Goal: Information Seeking & Learning: Learn about a topic

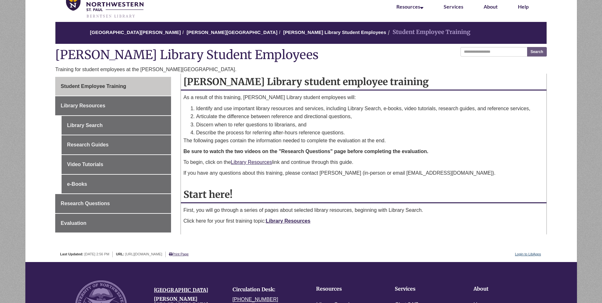
scroll to position [32, 0]
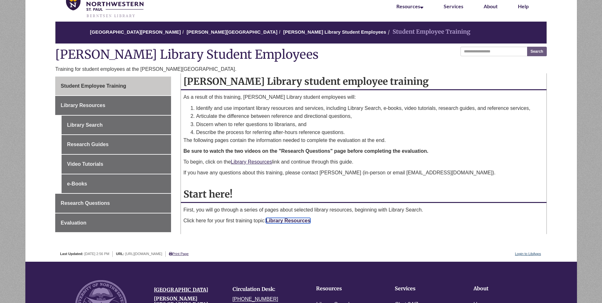
click at [278, 222] on link "Library Resources" at bounding box center [288, 220] width 45 height 5
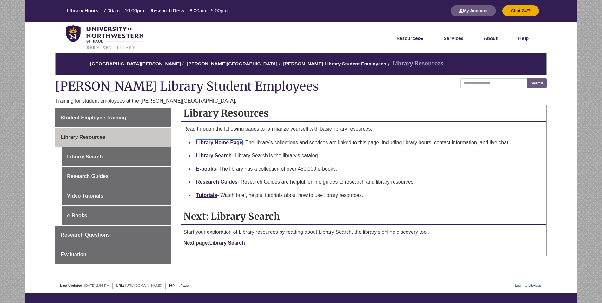
click at [227, 141] on link "Library Home Page" at bounding box center [219, 142] width 46 height 5
click at [217, 154] on link "Library Search" at bounding box center [214, 155] width 36 height 5
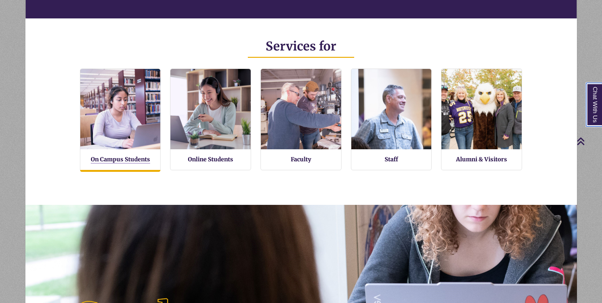
scroll to position [3, 3]
click at [133, 158] on link "On Campus Students" at bounding box center [120, 159] width 59 height 8
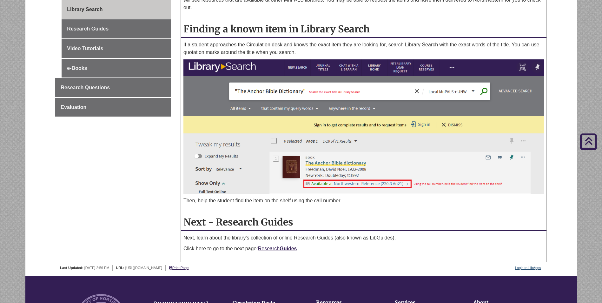
scroll to position [159, 0]
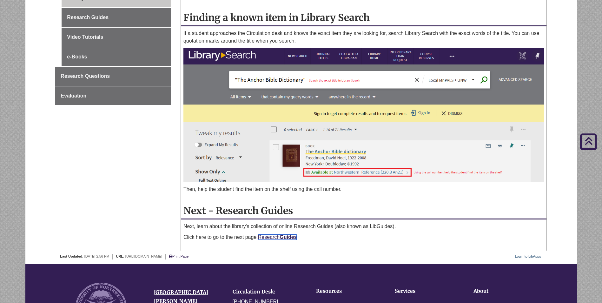
click at [277, 239] on link "Research Guides" at bounding box center [277, 236] width 39 height 5
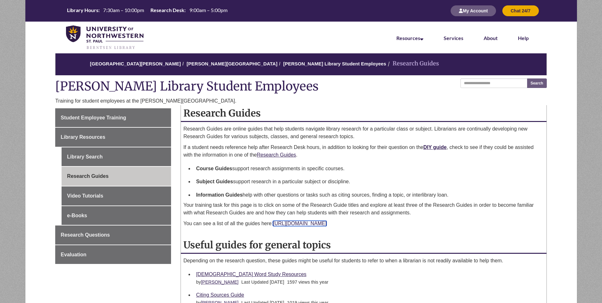
click at [315, 223] on link "https://guide.unwsp.edu/researchguides" at bounding box center [300, 222] width 54 height 5
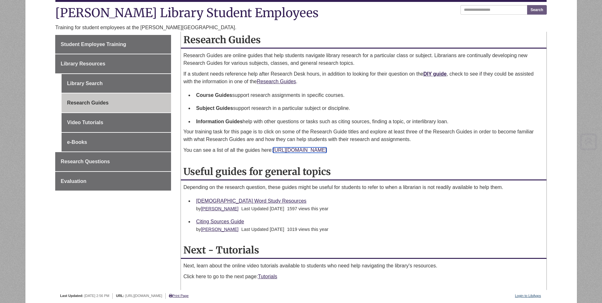
scroll to position [95, 0]
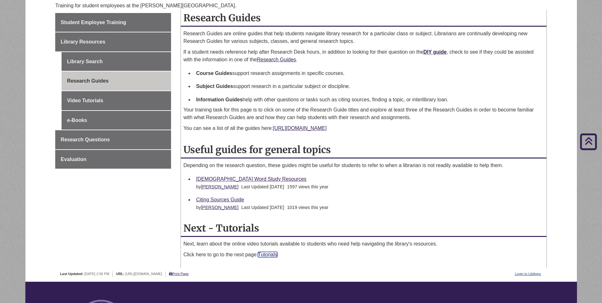
click at [275, 255] on link "Tutorials" at bounding box center [267, 254] width 19 height 5
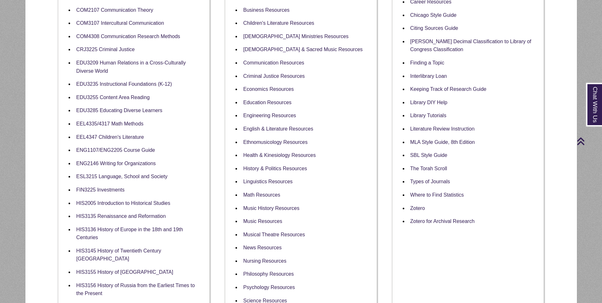
scroll to position [222, 0]
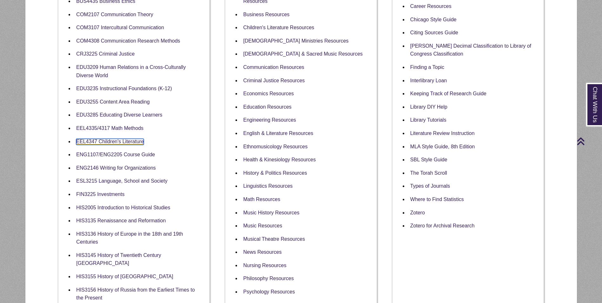
click at [111, 143] on link "EEL4347 Children's Literature" at bounding box center [110, 142] width 68 height 6
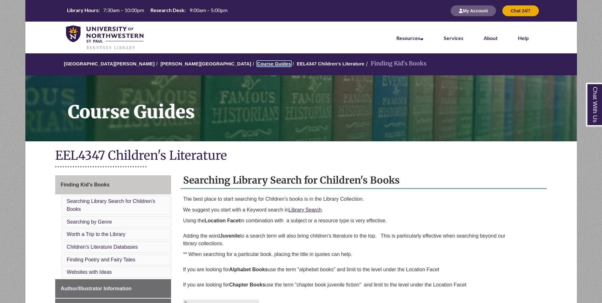
click at [257, 62] on link "Course Guides" at bounding box center [274, 63] width 34 height 5
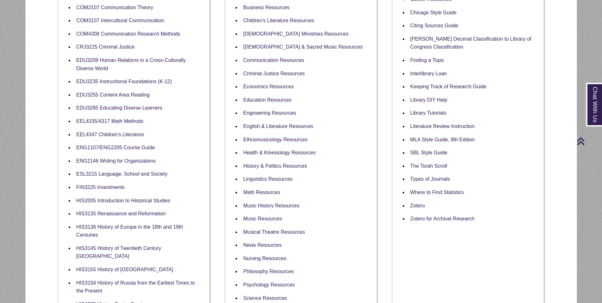
scroll to position [222, 0]
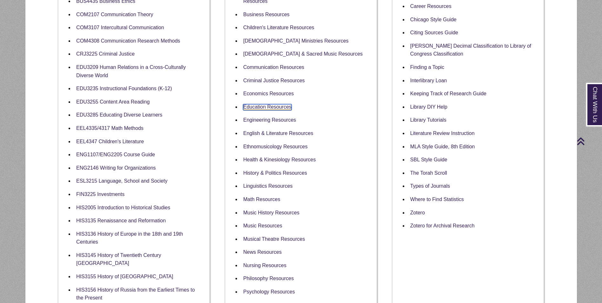
click at [272, 104] on link "Education Resources" at bounding box center [267, 107] width 48 height 6
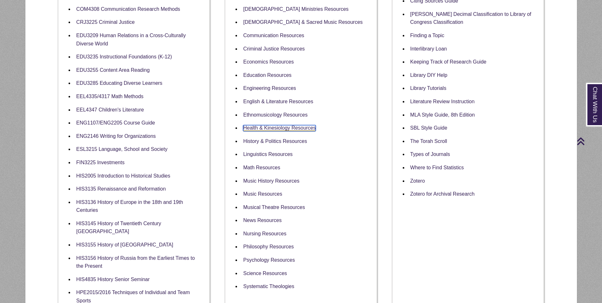
click at [276, 125] on link "Health & Kinesiology Resources" at bounding box center [279, 128] width 73 height 6
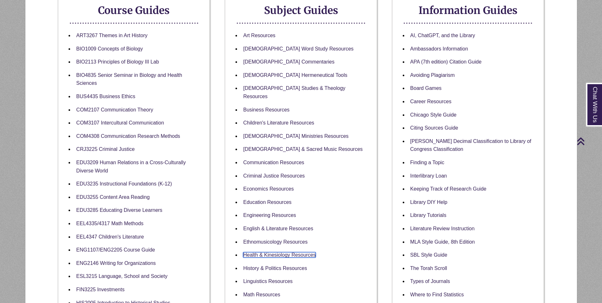
scroll to position [159, 0]
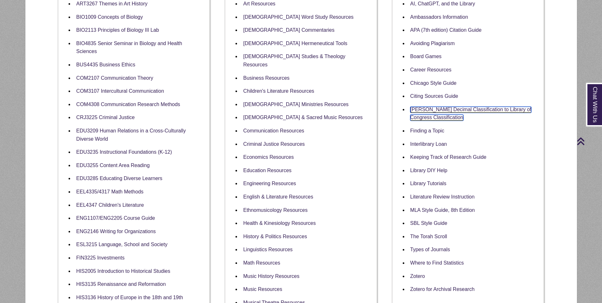
click at [417, 117] on link "[PERSON_NAME] Decimal Classification to Library of Congress Classification" at bounding box center [470, 114] width 121 height 14
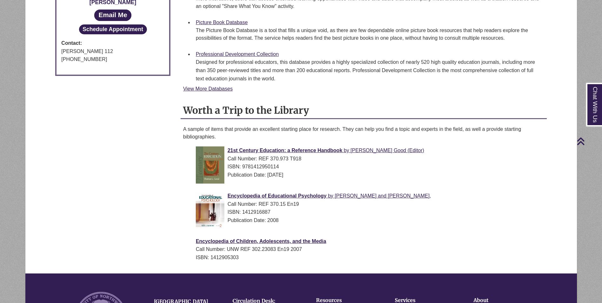
scroll to position [539, 0]
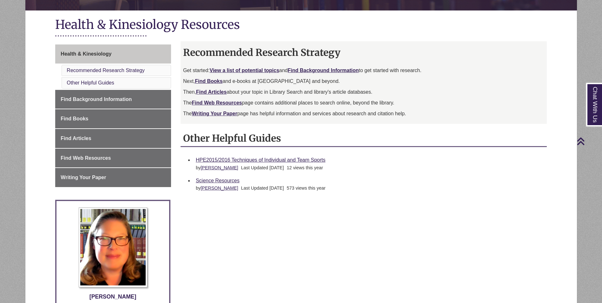
scroll to position [127, 0]
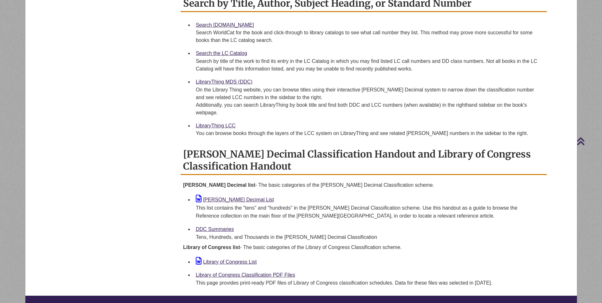
scroll to position [254, 0]
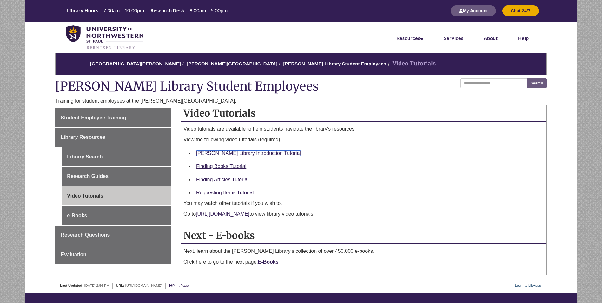
click at [226, 152] on link "[PERSON_NAME] Library Introduction Tutorial" at bounding box center [248, 152] width 105 height 5
click at [230, 167] on link "Finding Books Tutorial" at bounding box center [221, 165] width 50 height 5
click at [263, 179] on div "Finding Articles Tutorial" at bounding box center [368, 179] width 345 height 8
click at [235, 181] on link "Finding Articles Tutorial" at bounding box center [222, 179] width 52 height 5
click at [239, 193] on link "Requesting Items Tutorial" at bounding box center [224, 192] width 57 height 5
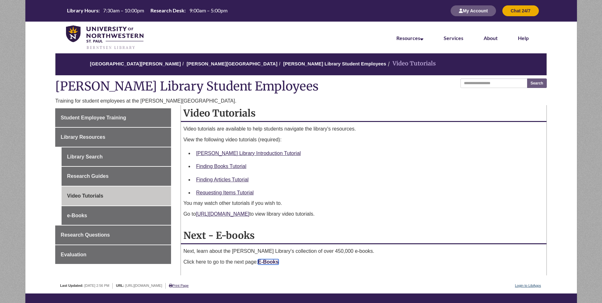
click at [270, 263] on strong "E-Books" at bounding box center [268, 261] width 21 height 5
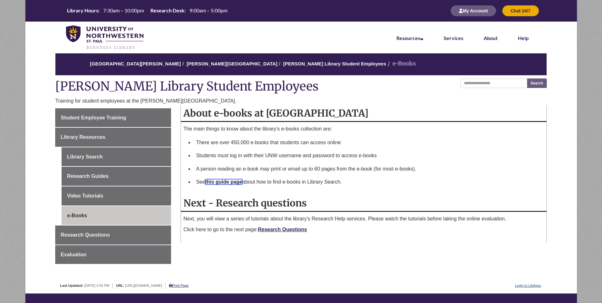
click at [236, 183] on link "this guide page" at bounding box center [223, 181] width 37 height 5
click at [282, 227] on link "Research Questions" at bounding box center [282, 228] width 49 height 5
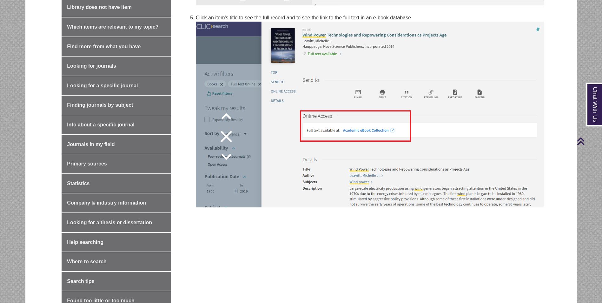
scroll to position [825, 0]
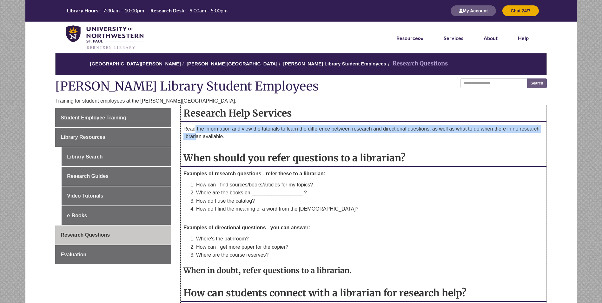
drag, startPoint x: 196, startPoint y: 129, endPoint x: 197, endPoint y: 134, distance: 5.1
click at [197, 134] on p "Read the information and view the tutorials to learn the difference between res…" at bounding box center [363, 132] width 360 height 15
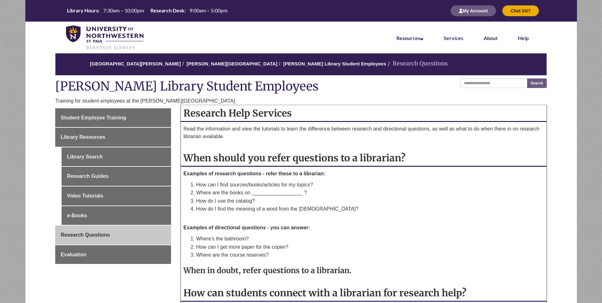
click at [320, 138] on p "Read the information and view the tutorials to learn the difference between res…" at bounding box center [363, 132] width 360 height 15
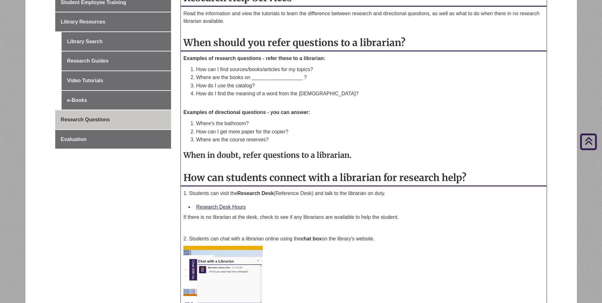
scroll to position [127, 0]
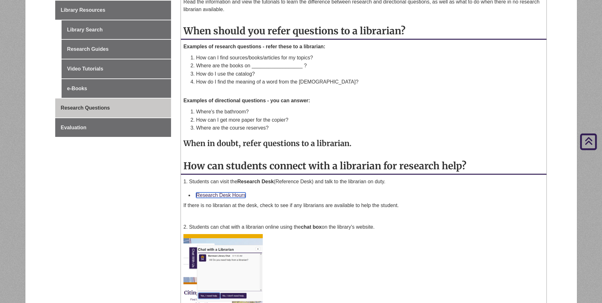
click at [231, 194] on link "Research Desk Hours" at bounding box center [221, 194] width 50 height 5
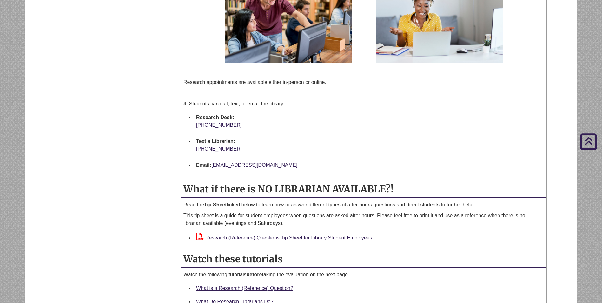
scroll to position [507, 0]
click at [264, 236] on link "Research (Reference) Questions Tip Sheet for Library Student Employees" at bounding box center [284, 236] width 176 height 5
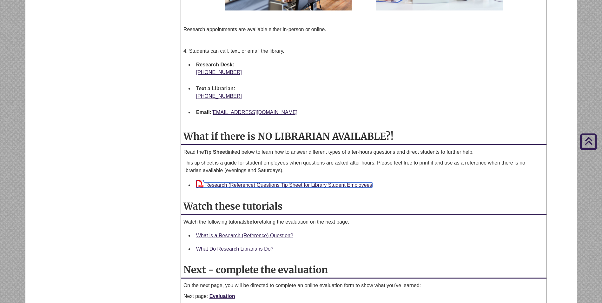
scroll to position [571, 0]
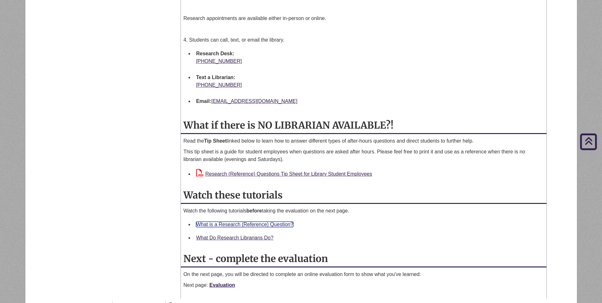
click at [231, 223] on link "What is a Research (Reference) Question?" at bounding box center [244, 223] width 97 height 5
click at [272, 223] on link "What is a Research (Reference) Question?" at bounding box center [244, 223] width 97 height 5
click at [237, 235] on link "What Do Research Librarians Do?" at bounding box center [234, 237] width 77 height 5
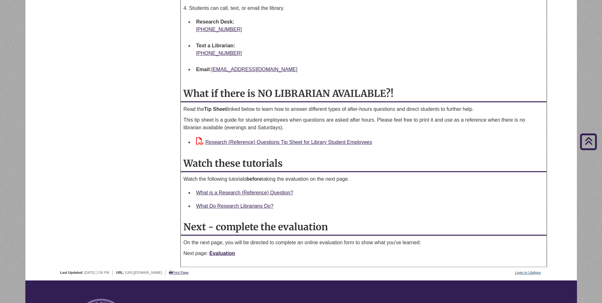
click at [331, 179] on p "Watch the following tutorials before taking the evaluation on the next page." at bounding box center [363, 179] width 360 height 8
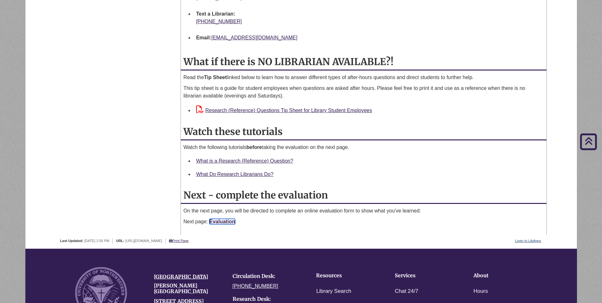
click at [227, 219] on link "Evaluation" at bounding box center [222, 221] width 26 height 5
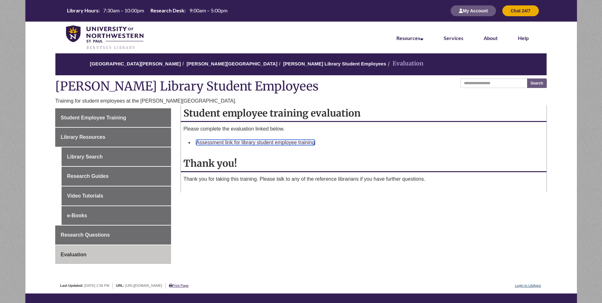
click at [239, 144] on link "Assessment link for library student employee training" at bounding box center [255, 142] width 119 height 5
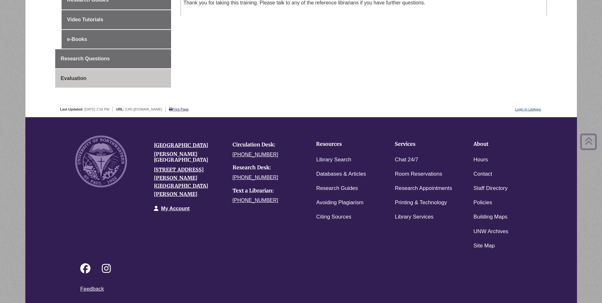
scroll to position [177, 0]
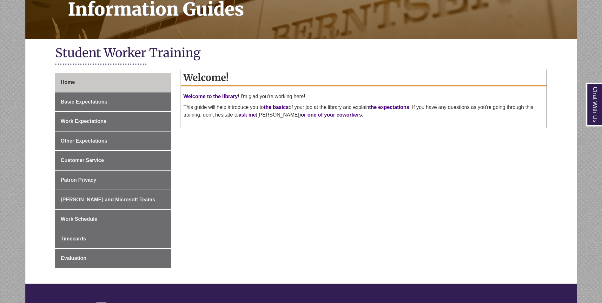
scroll to position [127, 0]
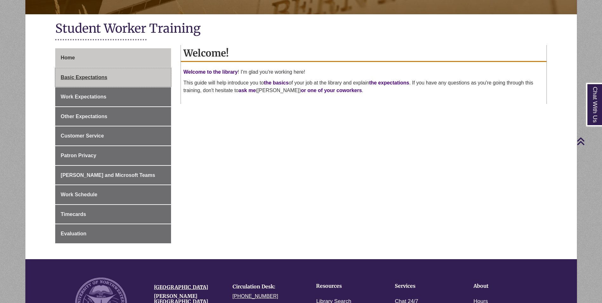
click at [98, 77] on span "Basic Expectations" at bounding box center [84, 77] width 47 height 5
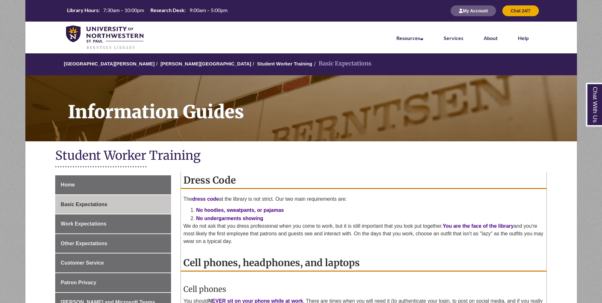
scroll to position [32, 0]
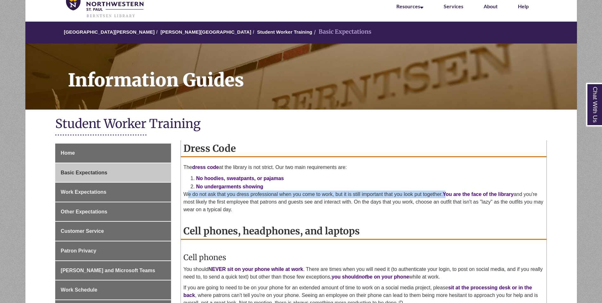
drag, startPoint x: 188, startPoint y: 193, endPoint x: 448, endPoint y: 197, distance: 259.8
click at [448, 197] on p "We do not ask that you dress professional when you come to work, but it is stil…" at bounding box center [363, 201] width 360 height 23
drag, startPoint x: 448, startPoint y: 197, endPoint x: 440, endPoint y: 198, distance: 7.9
click at [440, 198] on p "We do not ask that you dress professional when you come to work, but it is stil…" at bounding box center [363, 201] width 360 height 23
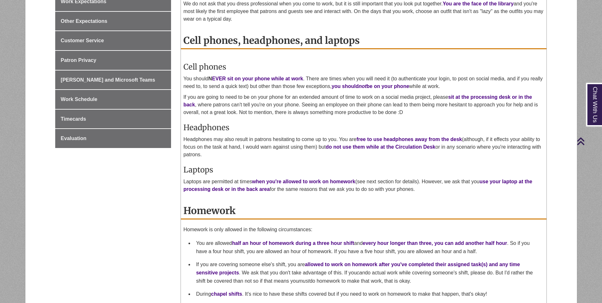
scroll to position [254, 0]
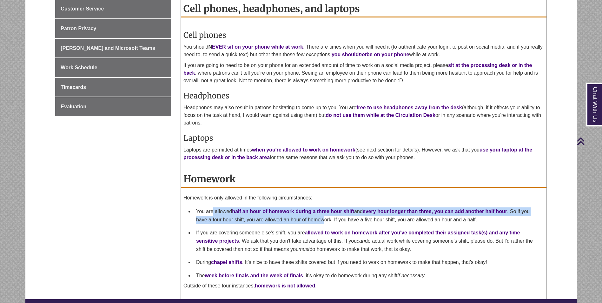
drag, startPoint x: 213, startPoint y: 210, endPoint x: 323, endPoint y: 218, distance: 110.7
click at [323, 218] on li "You are allowed half an hour of homework during a three hour shift and every ho…" at bounding box center [368, 215] width 350 height 21
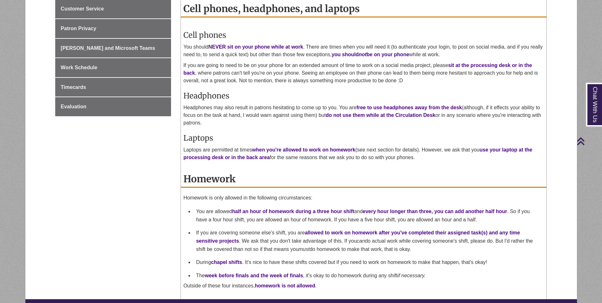
drag, startPoint x: 323, startPoint y: 218, endPoint x: 269, endPoint y: 241, distance: 58.5
click at [269, 241] on li "If you are covering someone else's shift, you are allowed to work on homework a…" at bounding box center [368, 240] width 350 height 29
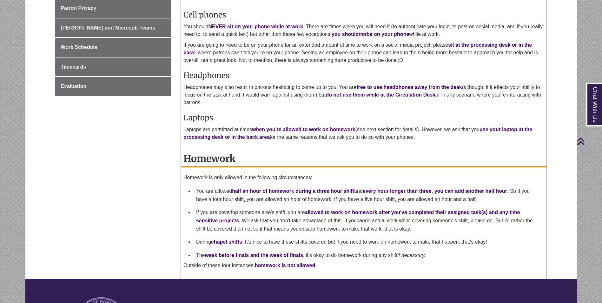
scroll to position [285, 0]
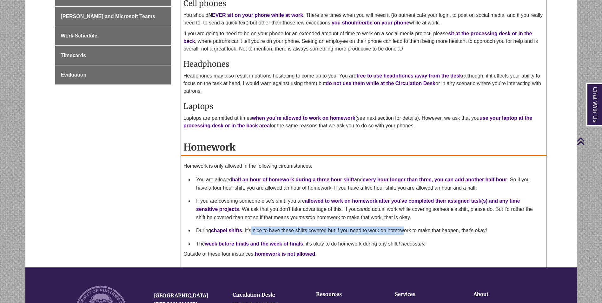
drag, startPoint x: 253, startPoint y: 231, endPoint x: 404, endPoint y: 235, distance: 150.7
click at [404, 235] on li "During chapel shifts . It's nice to have these shifts covered but if you need t…" at bounding box center [368, 230] width 350 height 13
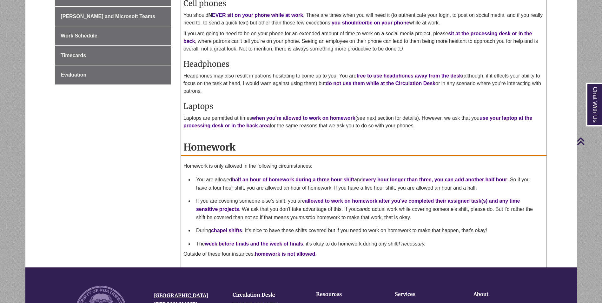
click at [228, 242] on strong "week before finals and the week of finals" at bounding box center [254, 243] width 98 height 5
drag, startPoint x: 198, startPoint y: 242, endPoint x: 293, endPoint y: 245, distance: 95.2
click at [293, 245] on li "The week before finals and the week of finals , it's okay to do homework during…" at bounding box center [368, 243] width 350 height 13
drag, startPoint x: 293, startPoint y: 245, endPoint x: 327, endPoint y: 245, distance: 33.6
click at [327, 245] on li "The week before finals and the week of finals , it's okay to do homework during…" at bounding box center [368, 243] width 350 height 13
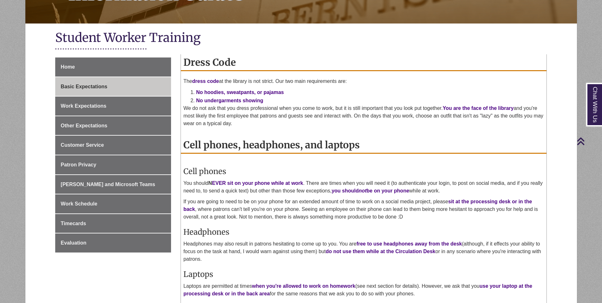
scroll to position [95, 0]
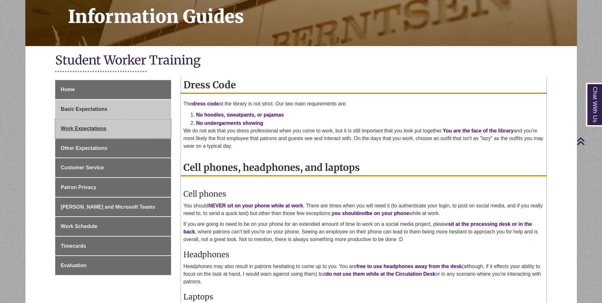
click at [97, 126] on span "Work Expectations" at bounding box center [84, 128] width 46 height 5
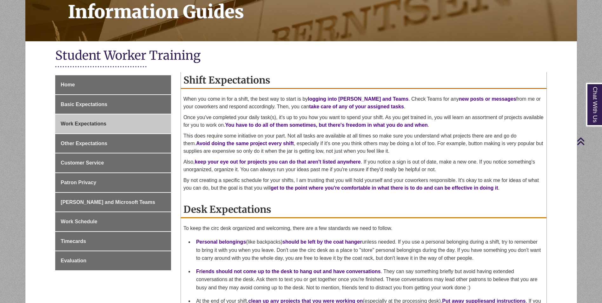
scroll to position [95, 0]
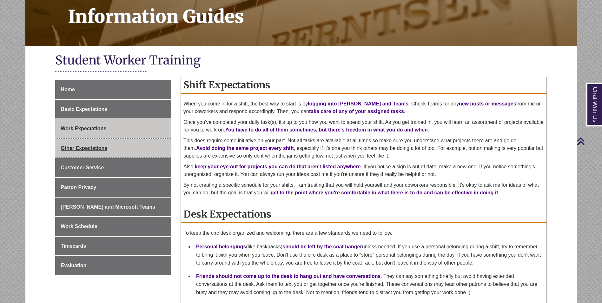
click at [90, 149] on span "Other Expectations" at bounding box center [84, 147] width 47 height 5
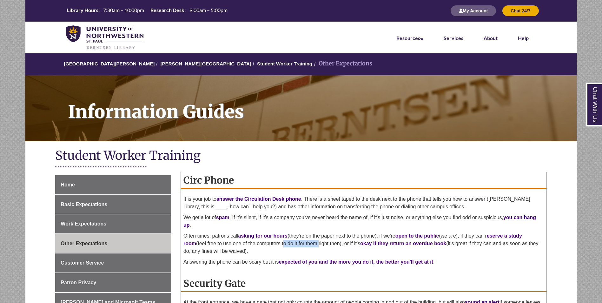
drag, startPoint x: 269, startPoint y: 240, endPoint x: 304, endPoint y: 242, distance: 35.6
click at [304, 242] on p "Often times, patrons call asking for our hours (they're on the paper next to th…" at bounding box center [363, 243] width 360 height 23
click at [305, 242] on p "Often times, patrons call asking for our hours (they're on the paper next to th…" at bounding box center [363, 243] width 360 height 23
click at [304, 242] on p "Often times, patrons call asking for our hours (they're on the paper next to th…" at bounding box center [363, 243] width 360 height 23
click at [251, 264] on p "Answering the phone can be scary but it is expected of you and the more you do …" at bounding box center [363, 262] width 360 height 8
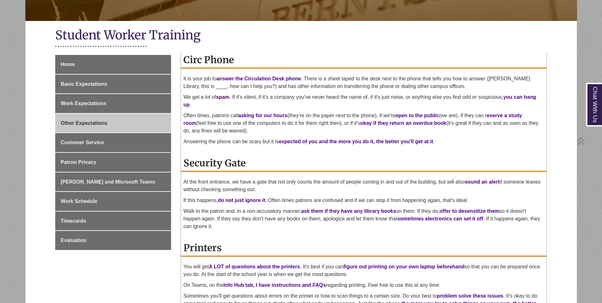
scroll to position [127, 0]
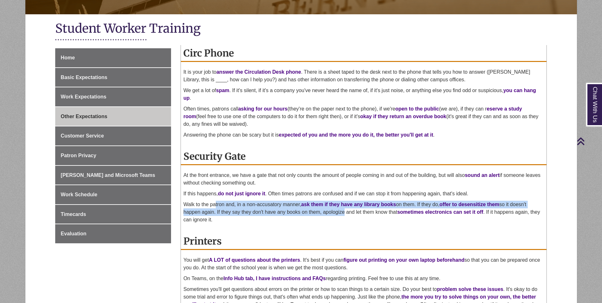
drag, startPoint x: 216, startPoint y: 202, endPoint x: 342, endPoint y: 210, distance: 126.8
click at [342, 210] on p "Walk to the patron and, in a non-accusatory manner, ask them if they have any l…" at bounding box center [363, 211] width 360 height 23
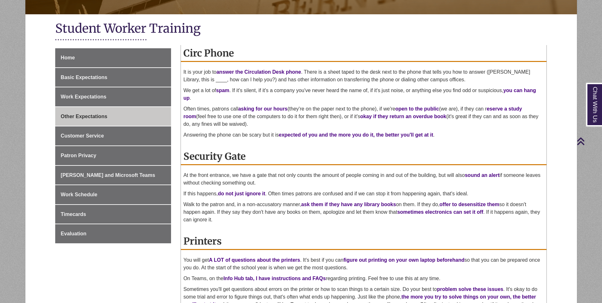
drag, startPoint x: 342, startPoint y: 210, endPoint x: 306, endPoint y: 217, distance: 36.9
click at [306, 217] on p "Walk to the patron and, in a non-accusatory manner, ask them if they have any l…" at bounding box center [363, 211] width 360 height 23
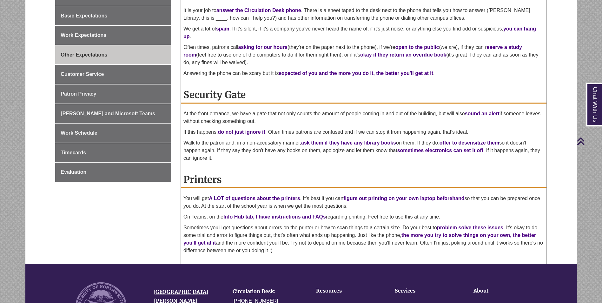
scroll to position [190, 0]
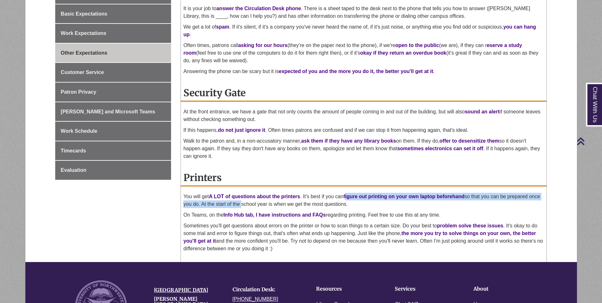
drag, startPoint x: 347, startPoint y: 194, endPoint x: 252, endPoint y: 202, distance: 94.8
click at [252, 202] on p "You will get A LOT of questions about the printers . It's best if you can figur…" at bounding box center [363, 200] width 360 height 15
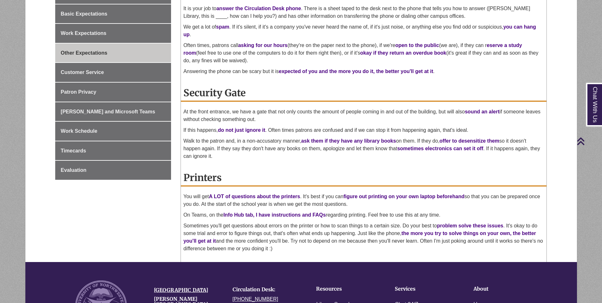
drag, startPoint x: 252, startPoint y: 202, endPoint x: 245, endPoint y: 229, distance: 27.9
click at [245, 229] on p "Sometimes you'll get questions about errors on the printer or how to scan thing…" at bounding box center [363, 237] width 360 height 30
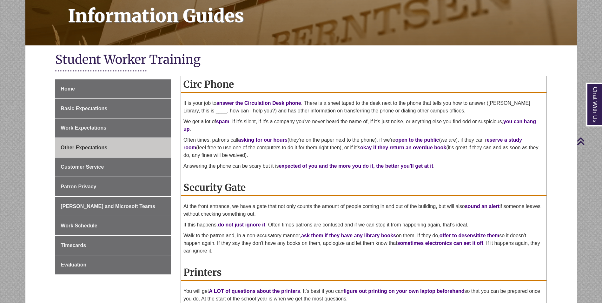
scroll to position [95, 0]
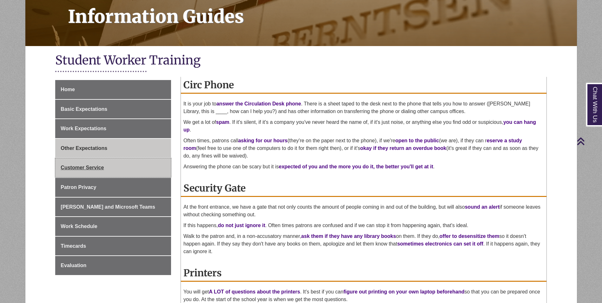
click at [91, 166] on span "Customer Service" at bounding box center [82, 167] width 43 height 5
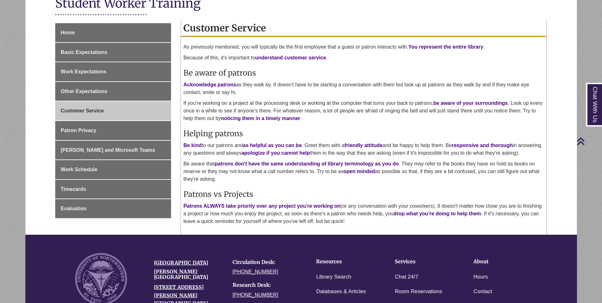
scroll to position [159, 0]
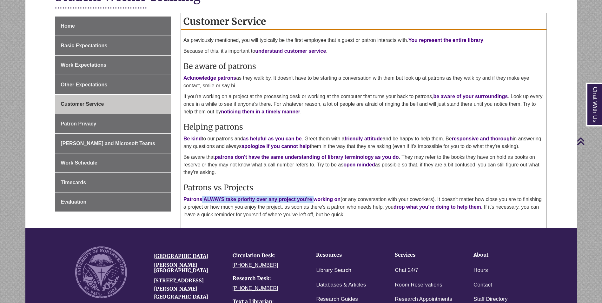
drag, startPoint x: 202, startPoint y: 210, endPoint x: 315, endPoint y: 210, distance: 112.6
click at [315, 210] on p "Patrons ALWAYS take priority over any project you're working on (or any convers…" at bounding box center [363, 206] width 360 height 23
drag, startPoint x: 315, startPoint y: 210, endPoint x: 280, endPoint y: 222, distance: 36.7
click at [280, 218] on p "Patrons ALWAYS take priority over any project you're working on (or any convers…" at bounding box center [363, 206] width 360 height 23
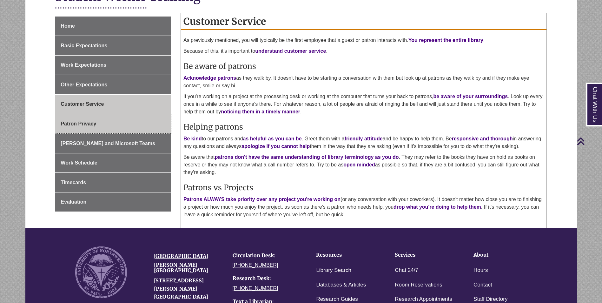
drag, startPoint x: 80, startPoint y: 119, endPoint x: 95, endPoint y: 120, distance: 15.3
click at [81, 119] on link "Patron Privacy" at bounding box center [113, 123] width 116 height 19
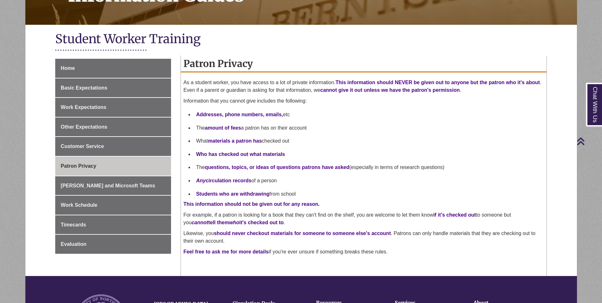
scroll to position [127, 0]
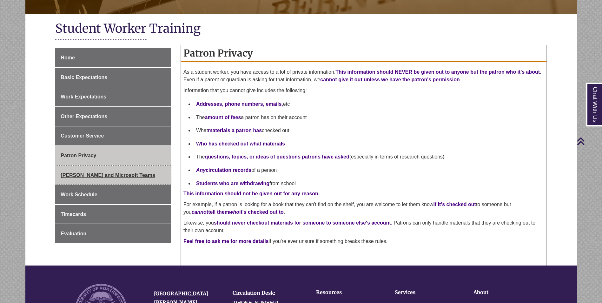
click at [64, 177] on span "[PERSON_NAME] and Microsoft Teams" at bounding box center [108, 174] width 95 height 5
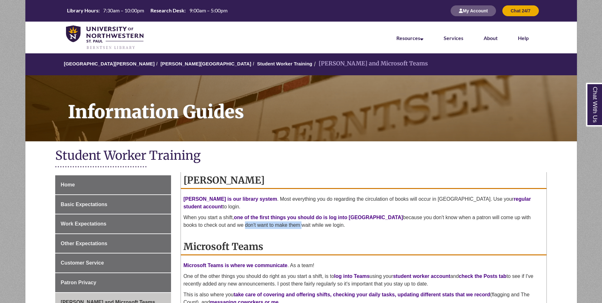
drag, startPoint x: 200, startPoint y: 219, endPoint x: 255, endPoint y: 218, distance: 54.6
click at [255, 218] on p "When you start a shift, one of the first things you should do is log into [PERS…" at bounding box center [363, 220] width 360 height 15
drag, startPoint x: 255, startPoint y: 218, endPoint x: 225, endPoint y: 220, distance: 29.9
click at [225, 220] on p "When you start a shift, one of the first things you should do is log into [PERS…" at bounding box center [363, 220] width 360 height 15
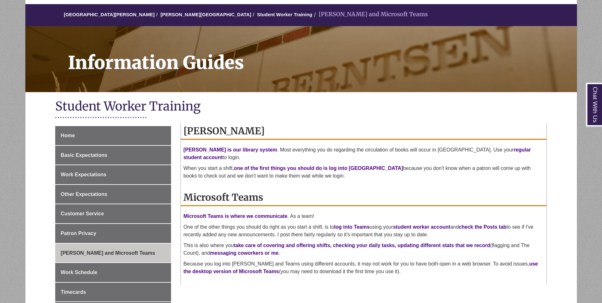
scroll to position [63, 0]
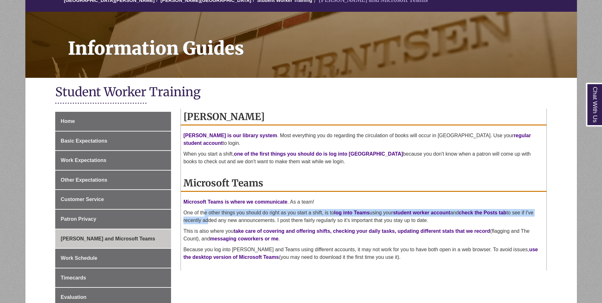
drag, startPoint x: 204, startPoint y: 204, endPoint x: 204, endPoint y: 211, distance: 7.3
click at [204, 211] on p "One of the other things you should do right as you start a shift, is to log int…" at bounding box center [363, 216] width 360 height 15
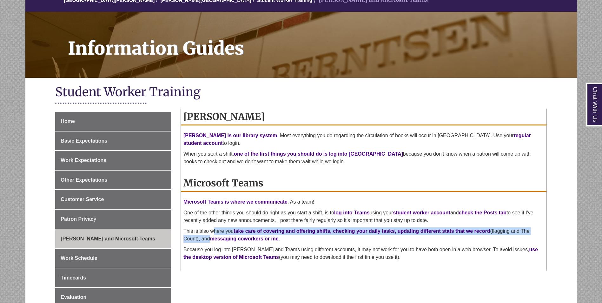
drag, startPoint x: 207, startPoint y: 229, endPoint x: 213, endPoint y: 224, distance: 8.0
click at [213, 227] on p "This is also where you take care of covering and offering shifts, checking your…" at bounding box center [363, 234] width 360 height 15
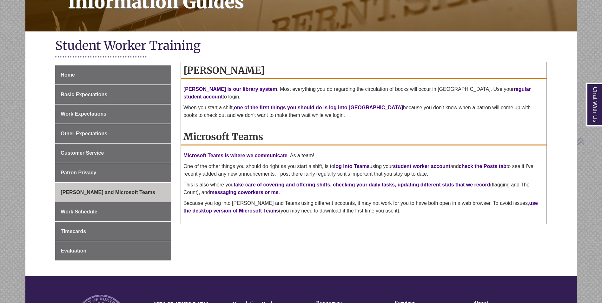
scroll to position [127, 0]
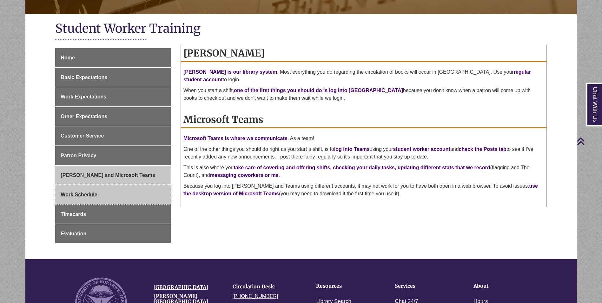
click at [69, 194] on span "Work Schedule" at bounding box center [79, 194] width 36 height 5
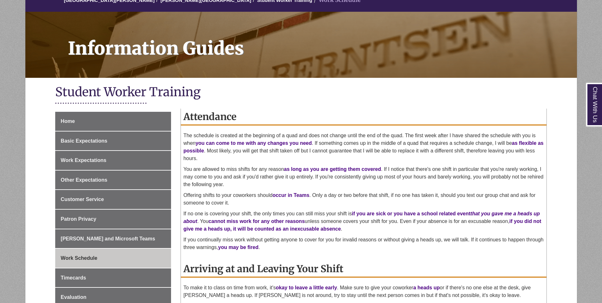
scroll to position [95, 0]
